Goal: Find specific page/section: Find specific page/section

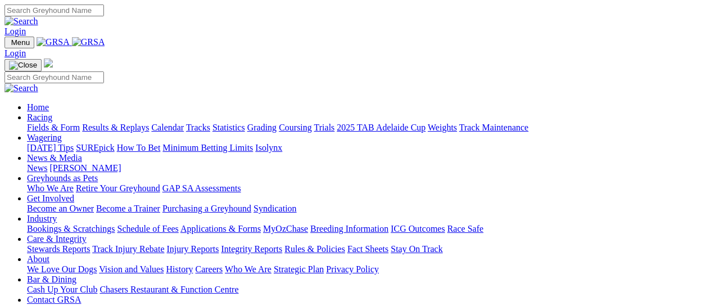
click at [223, 264] on link "Careers" at bounding box center [209, 269] width 28 height 10
